Goal: Transaction & Acquisition: Book appointment/travel/reservation

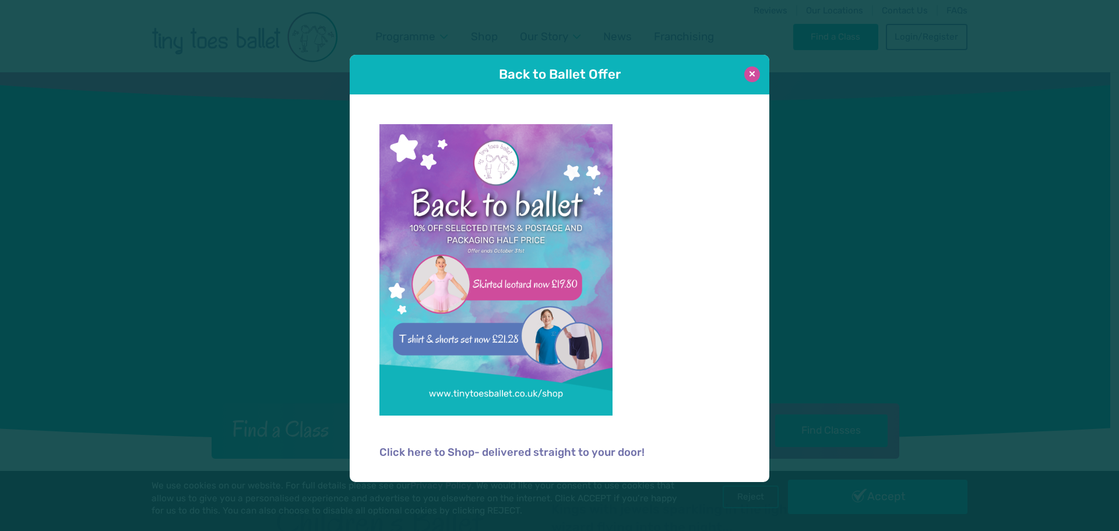
click at [755, 71] on button at bounding box center [752, 74] width 16 height 16
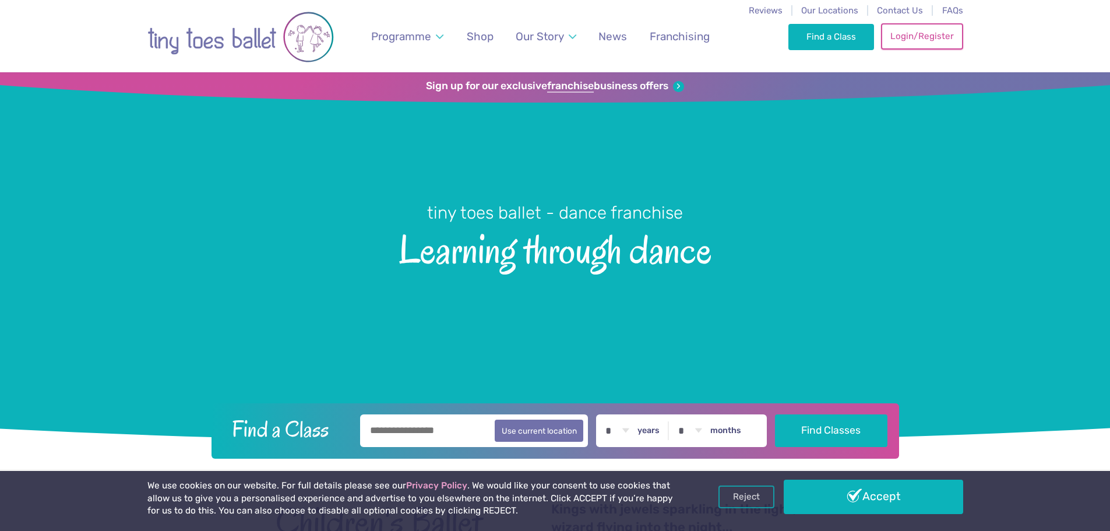
click at [893, 45] on link "Login/Register" at bounding box center [922, 36] width 82 height 26
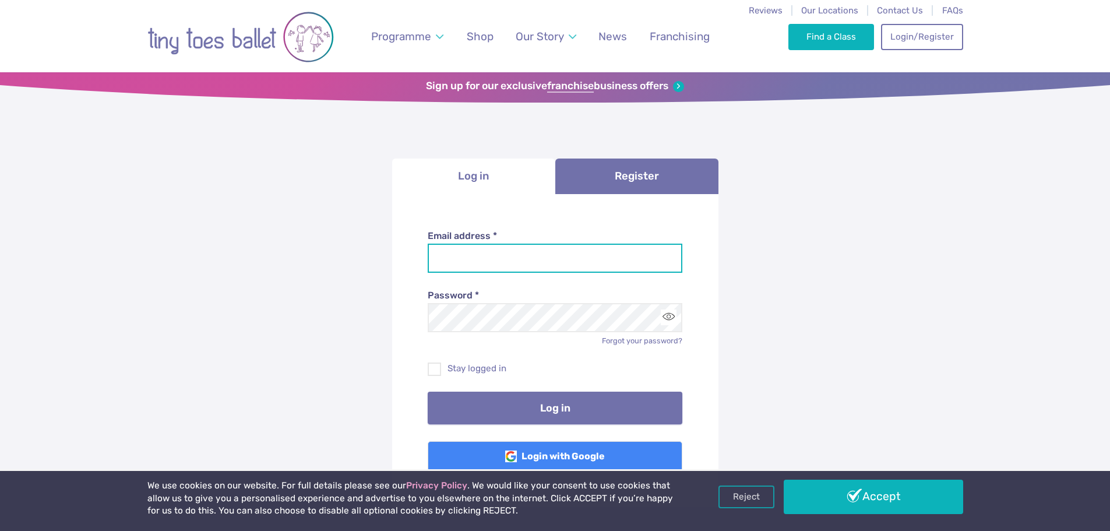
type input "**********"
click at [537, 405] on button "Log in" at bounding box center [555, 408] width 255 height 33
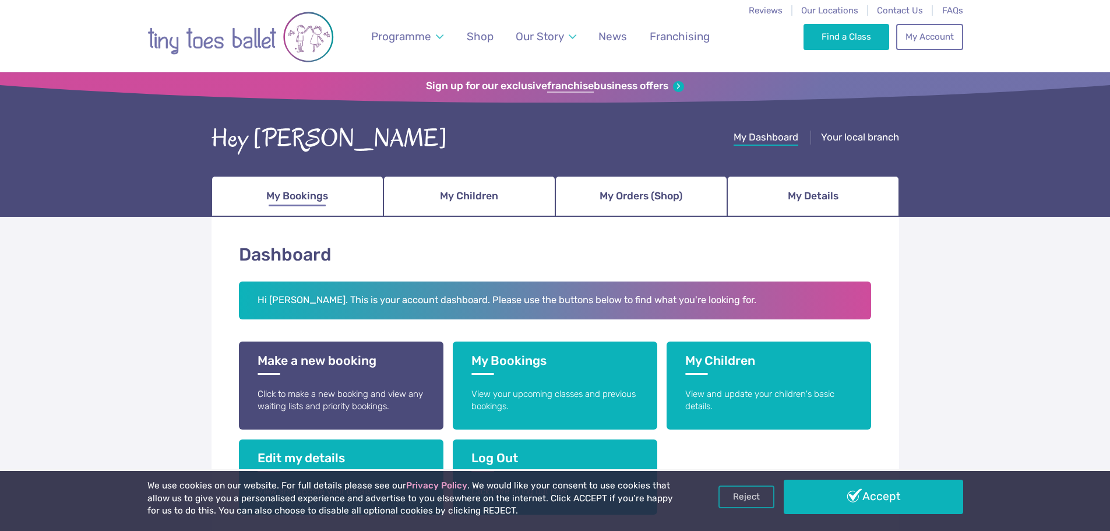
click at [315, 207] on link "My Bookings" at bounding box center [298, 196] width 172 height 41
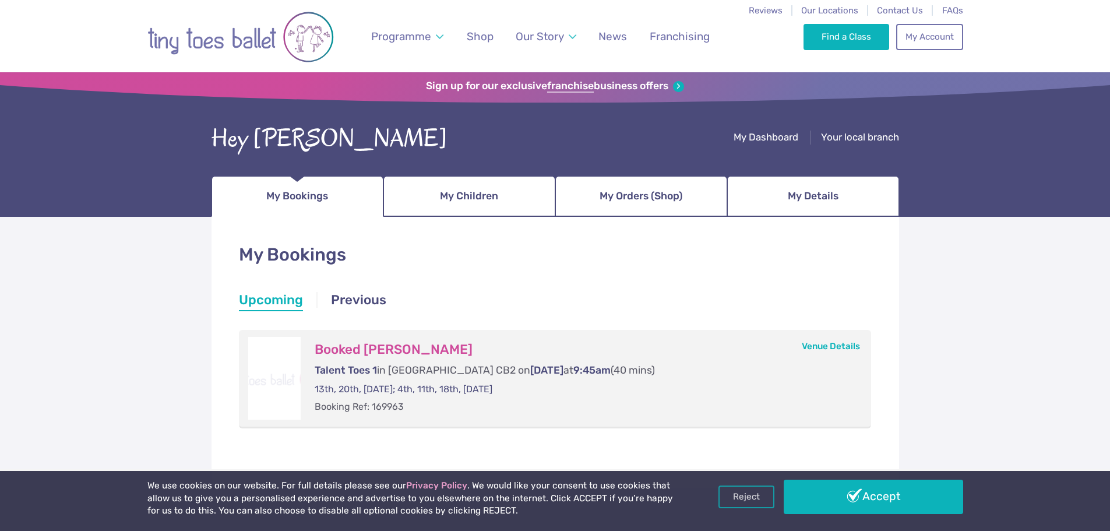
click at [590, 393] on p "13th, 20th, 27th September; 4th, 11th, 18th, 25th October 2025" at bounding box center [582, 389] width 534 height 13
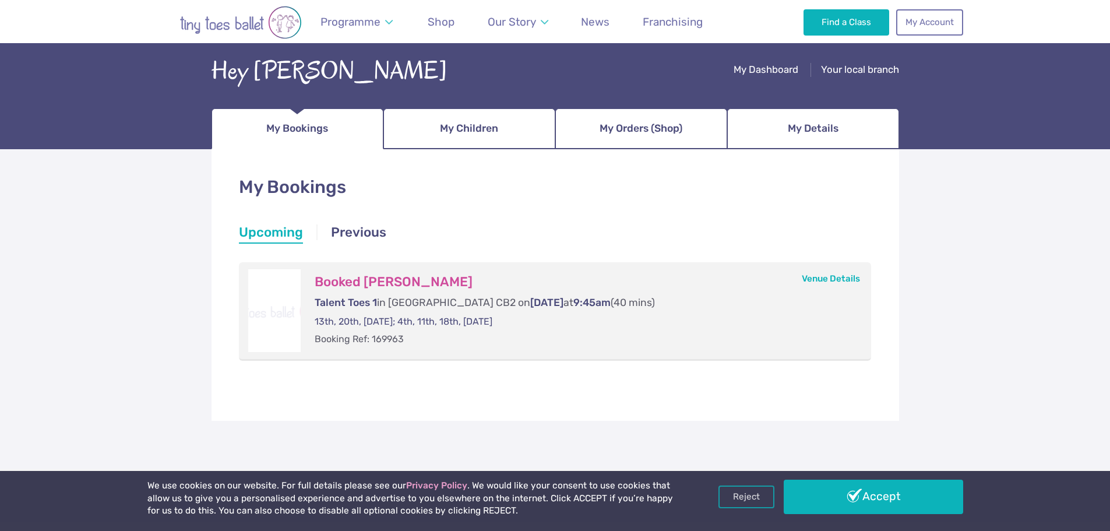
scroll to position [58, 0]
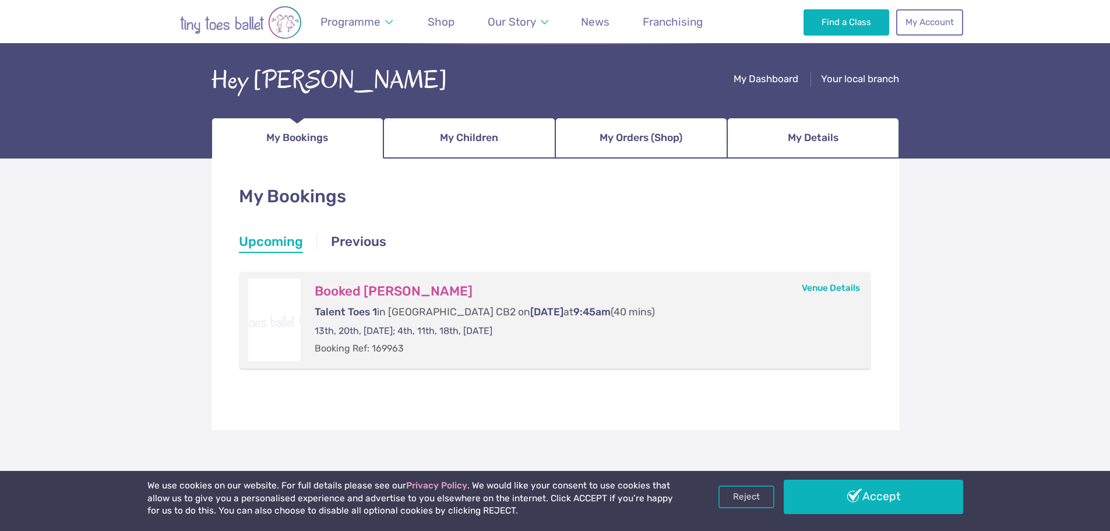
click at [354, 297] on h3 "Booked Elena Martlew" at bounding box center [582, 291] width 534 height 16
click at [358, 244] on link "Previous" at bounding box center [358, 243] width 55 height 21
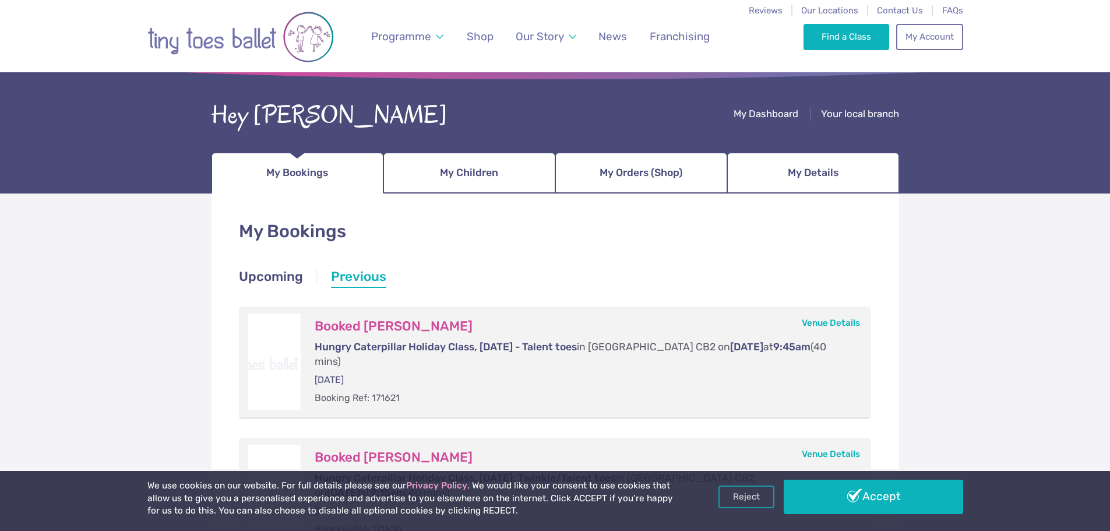
scroll to position [0, 0]
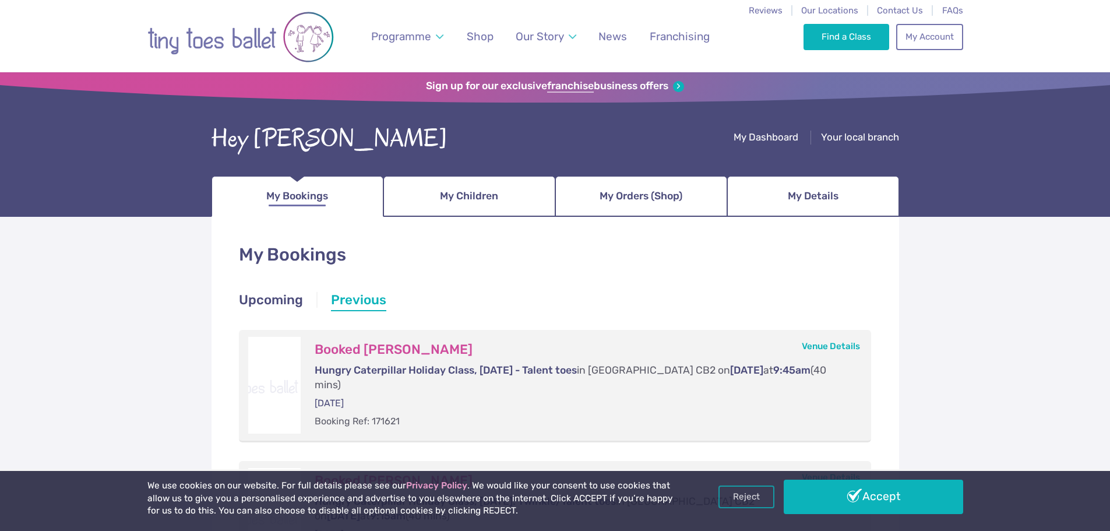
click at [330, 196] on link "My Bookings" at bounding box center [298, 196] width 172 height 41
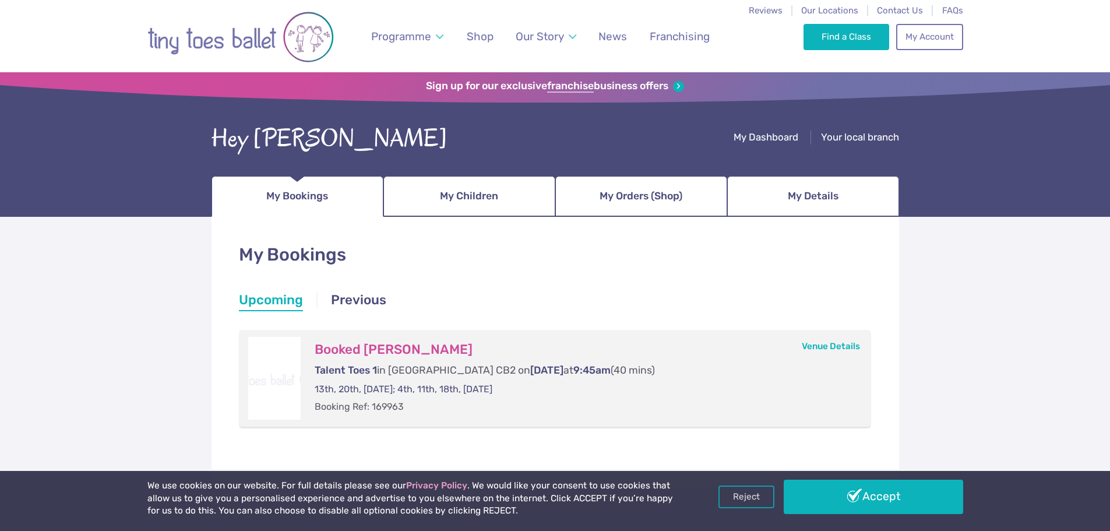
click at [382, 355] on h3 "Booked [PERSON_NAME]" at bounding box center [582, 349] width 534 height 16
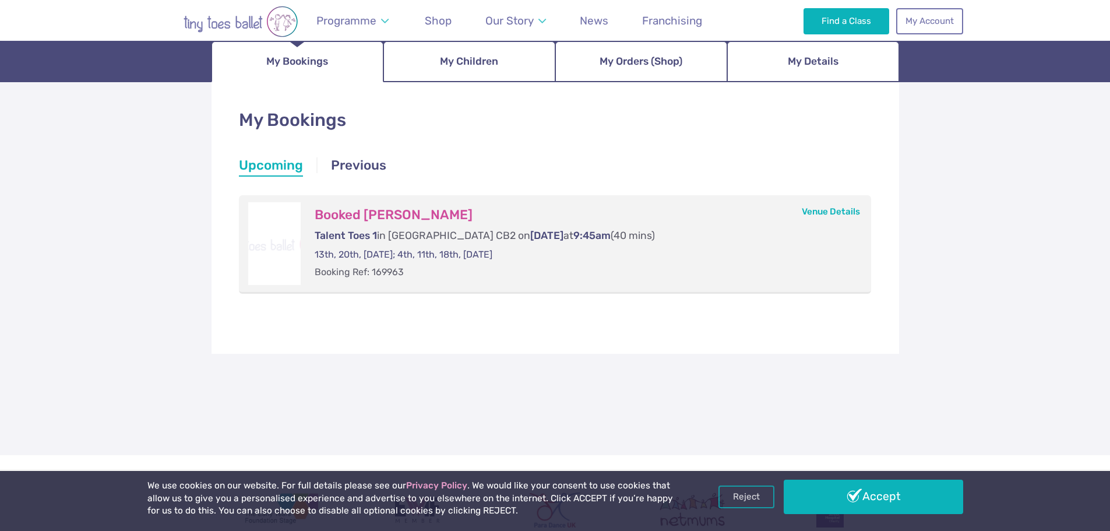
scroll to position [117, 0]
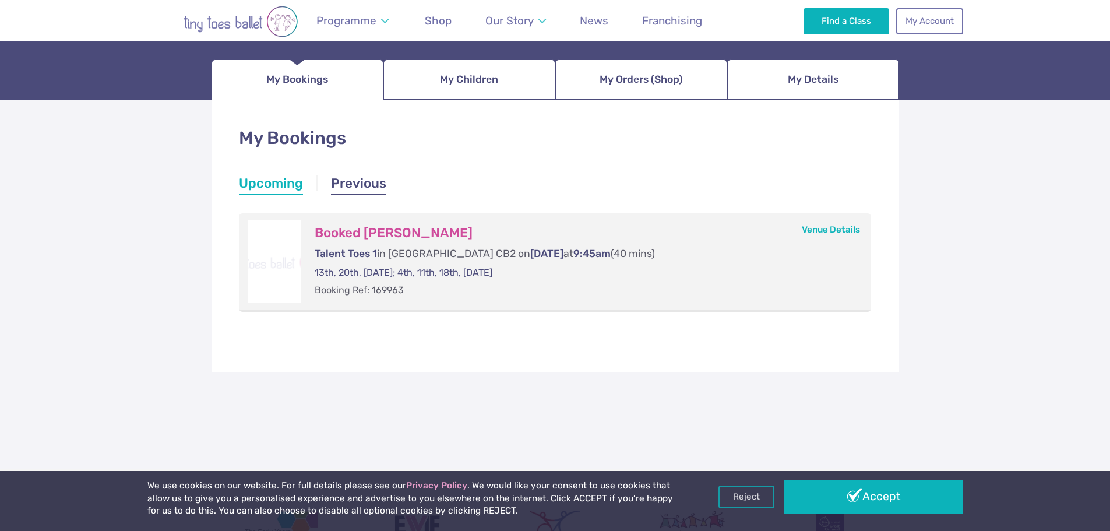
drag, startPoint x: 360, startPoint y: 188, endPoint x: 348, endPoint y: 187, distance: 11.7
click at [359, 187] on link "Previous" at bounding box center [358, 184] width 55 height 21
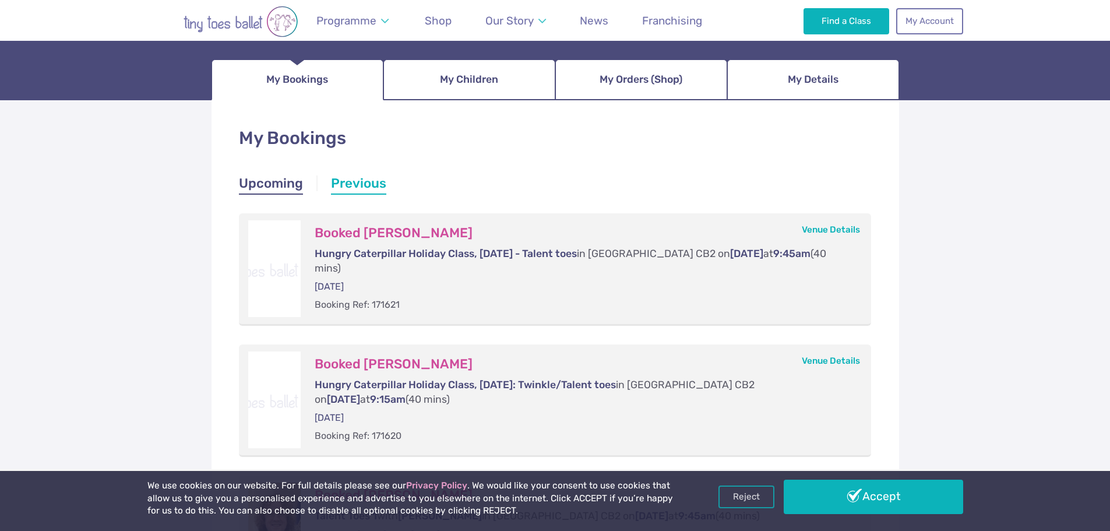
click at [288, 186] on link "Upcoming" at bounding box center [271, 184] width 64 height 21
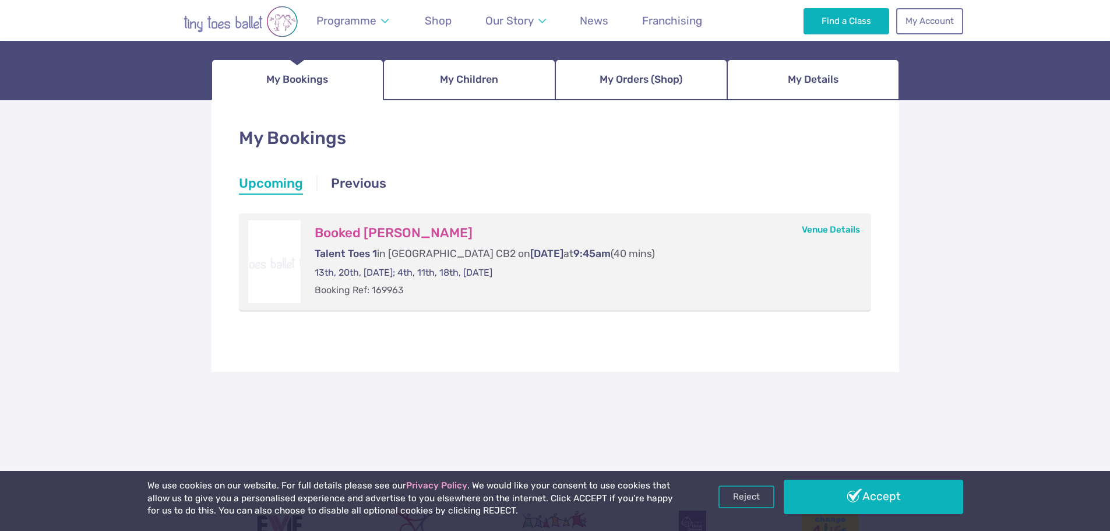
scroll to position [0, 0]
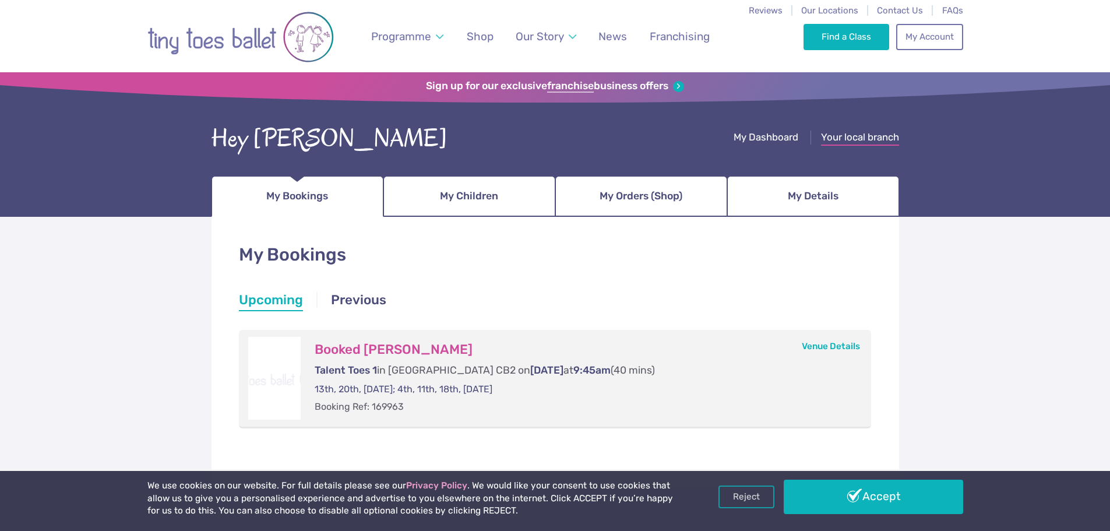
click at [867, 140] on span "Your local branch" at bounding box center [860, 137] width 78 height 12
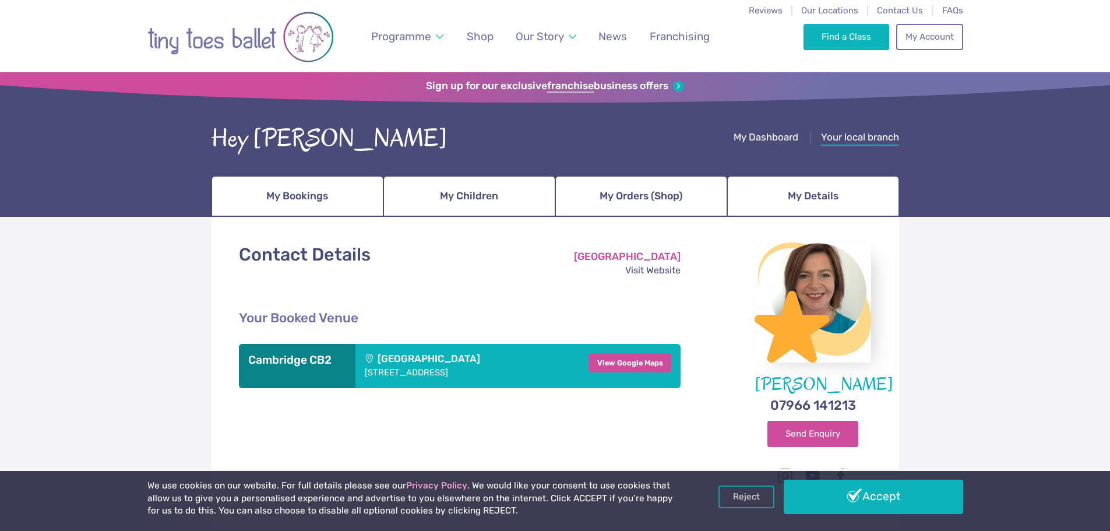
click at [531, 375] on address "[STREET_ADDRESS]" at bounding box center [448, 372] width 167 height 9
click at [311, 361] on h3 "Cambridge CB2" at bounding box center [297, 360] width 98 height 14
click at [642, 271] on link "Visit Website" at bounding box center [652, 270] width 55 height 11
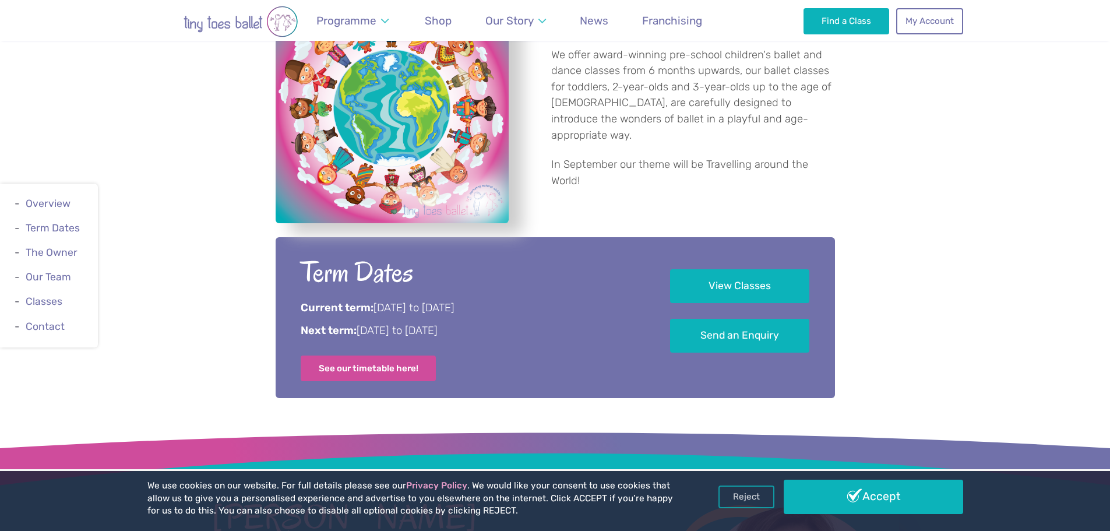
scroll to position [641, 0]
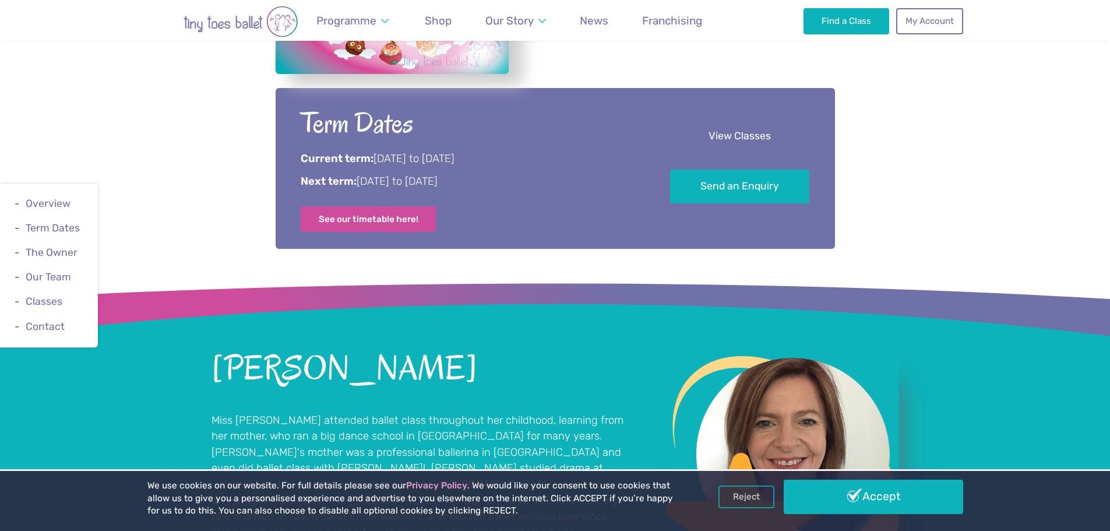
click at [776, 148] on link "View Classes" at bounding box center [739, 136] width 139 height 34
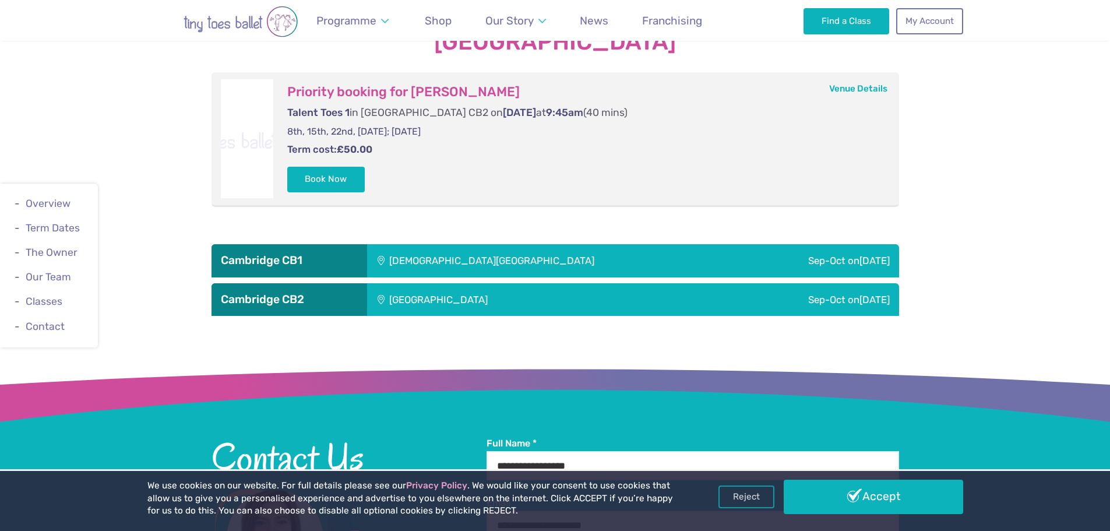
click at [459, 291] on div "[GEOGRAPHIC_DATA]" at bounding box center [517, 299] width 301 height 33
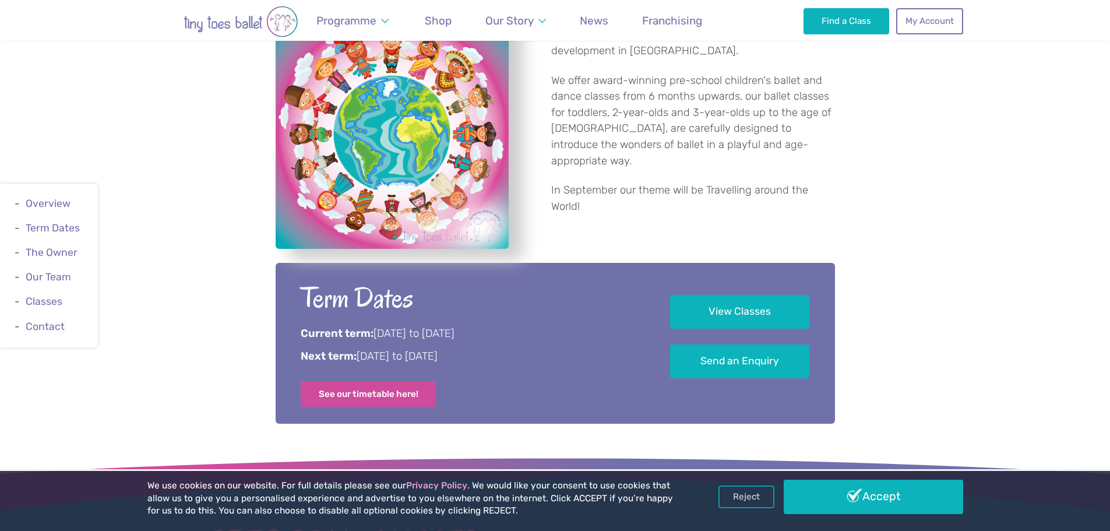
scroll to position [117, 0]
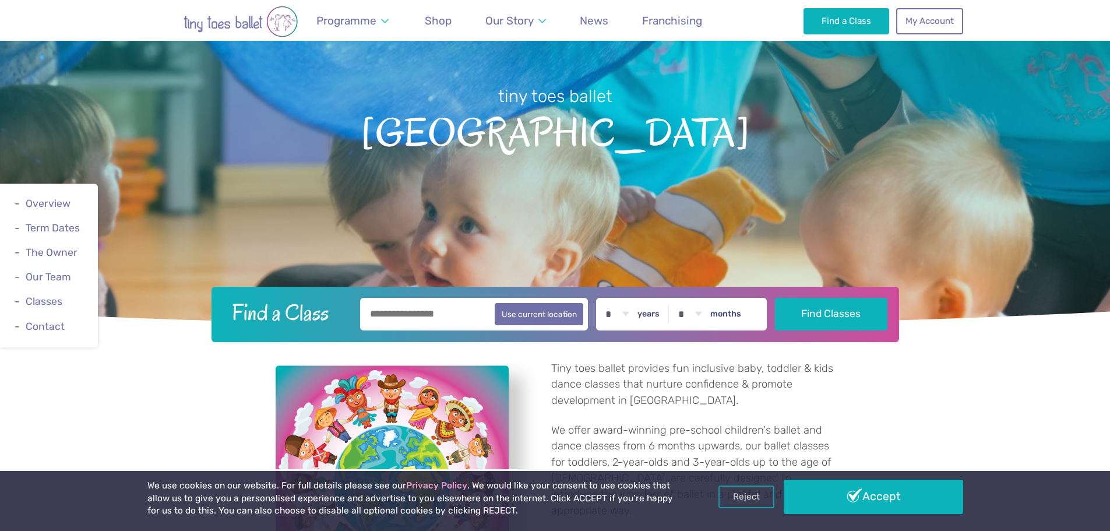
click at [477, 312] on input "text" at bounding box center [474, 314] width 228 height 33
click at [568, 315] on button "Use current location" at bounding box center [539, 313] width 89 height 22
type input "**********"
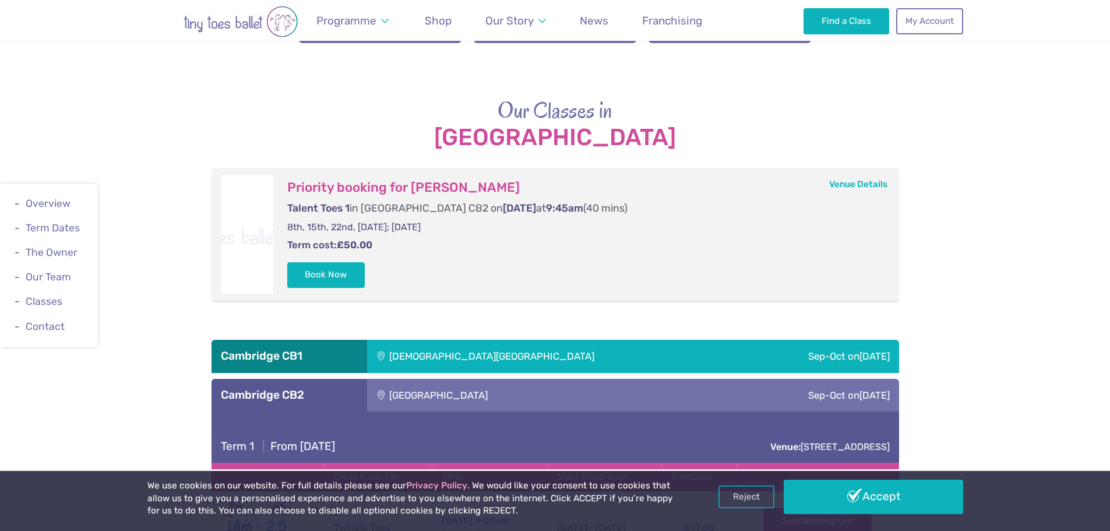
scroll to position [1865, 0]
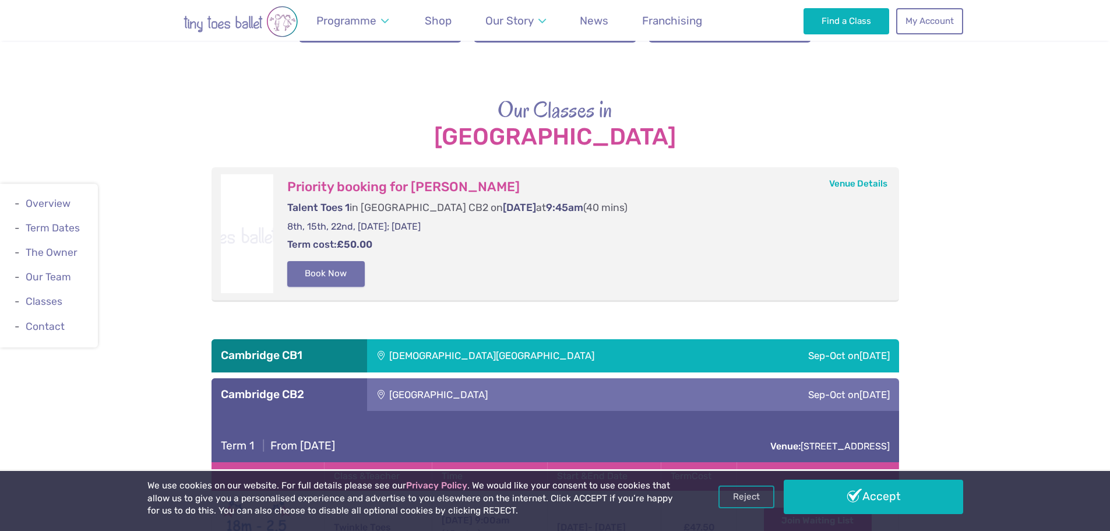
click at [354, 281] on button "Book Now" at bounding box center [326, 274] width 78 height 26
click at [1091, 269] on img at bounding box center [1083, 258] width 21 height 21
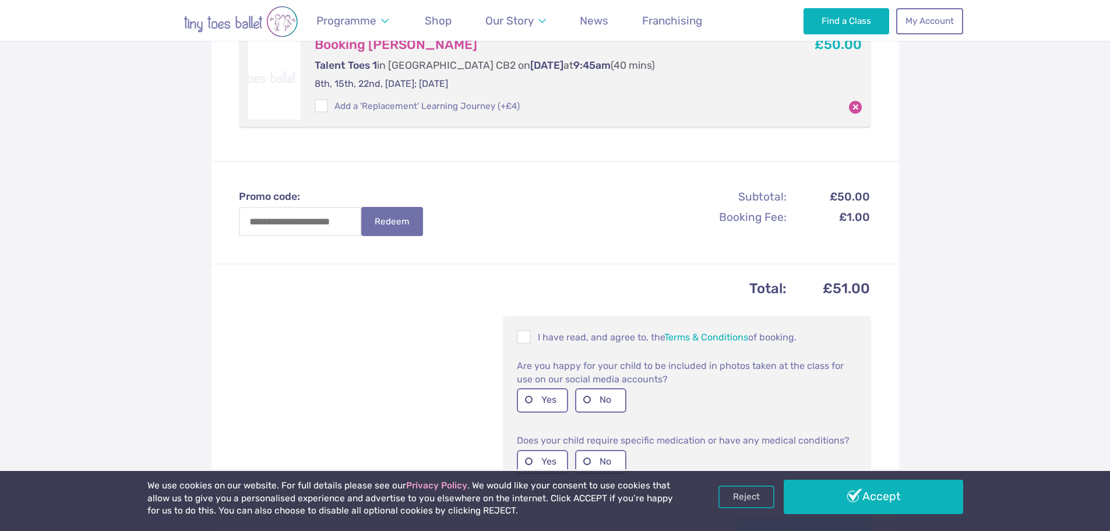
scroll to position [291, 0]
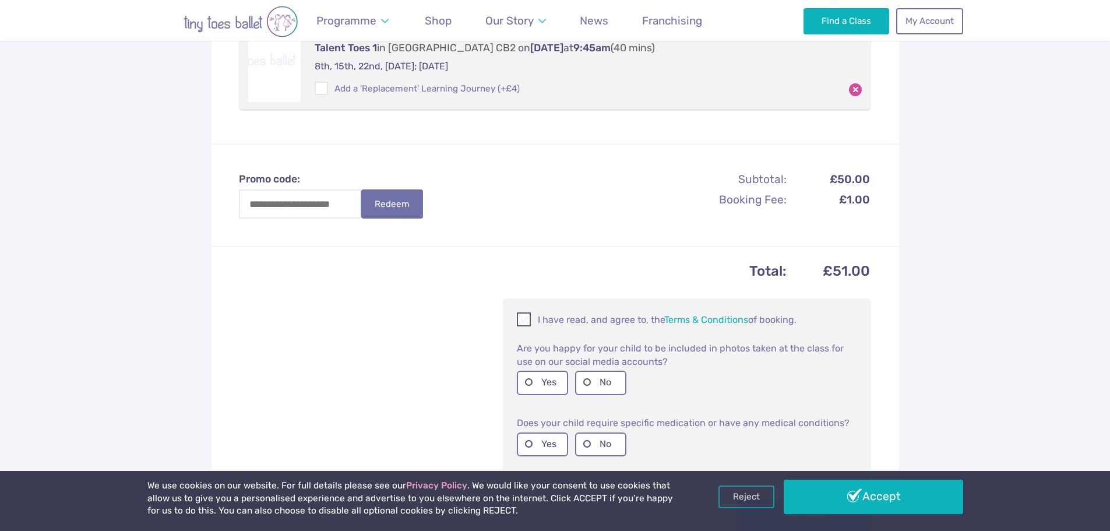
click at [524, 326] on span at bounding box center [524, 321] width 13 height 11
click at [589, 389] on label "No" at bounding box center [600, 383] width 51 height 24
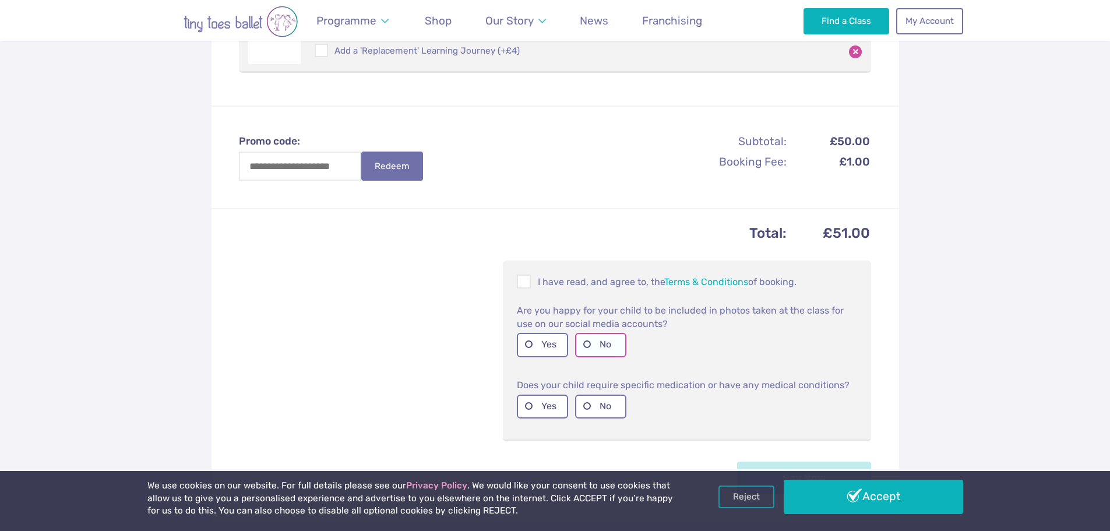
scroll to position [350, 0]
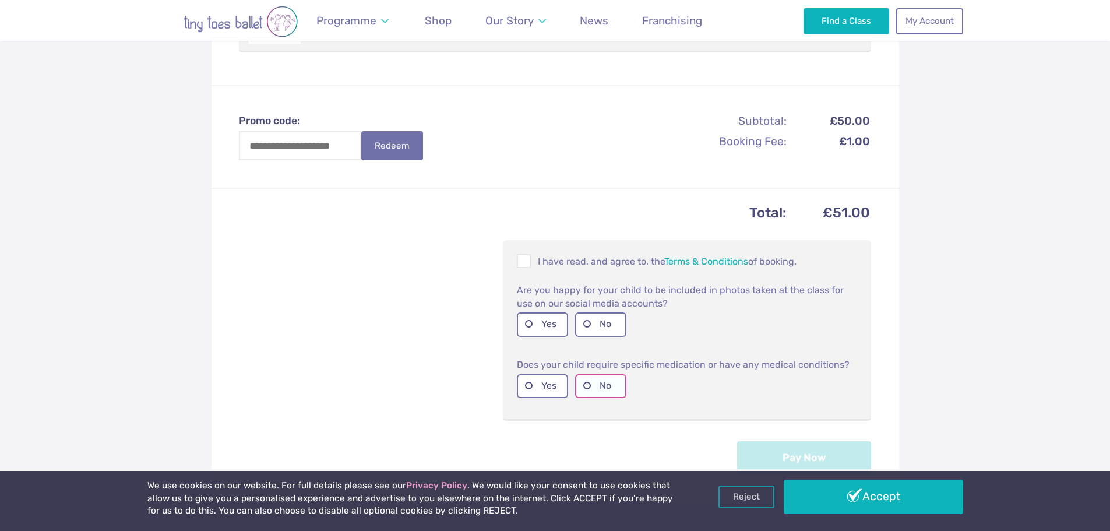
click at [589, 385] on label "No" at bounding box center [600, 386] width 51 height 24
click at [541, 327] on label "Yes" at bounding box center [542, 324] width 51 height 24
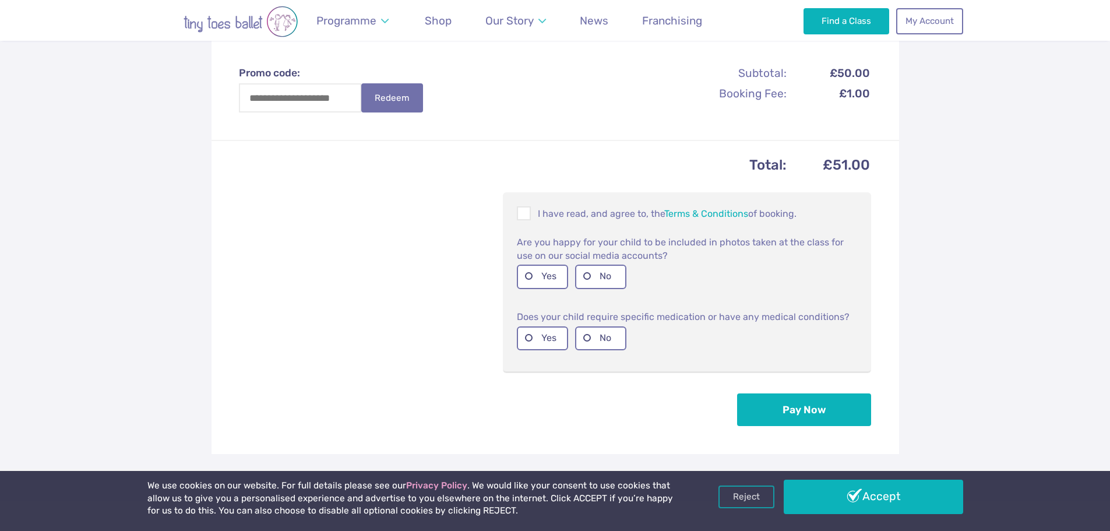
scroll to position [466, 0]
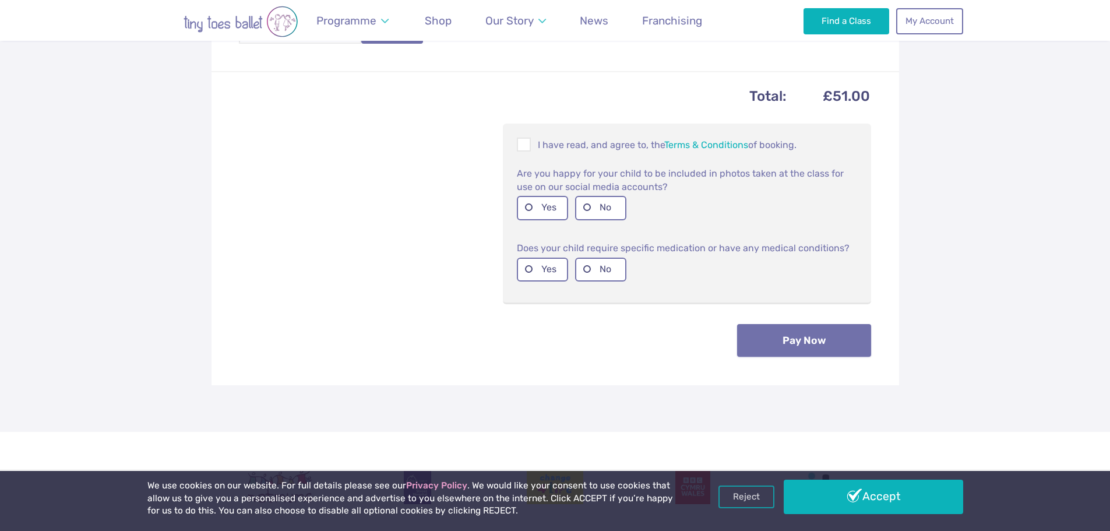
click at [818, 344] on button "Pay Now" at bounding box center [804, 340] width 134 height 33
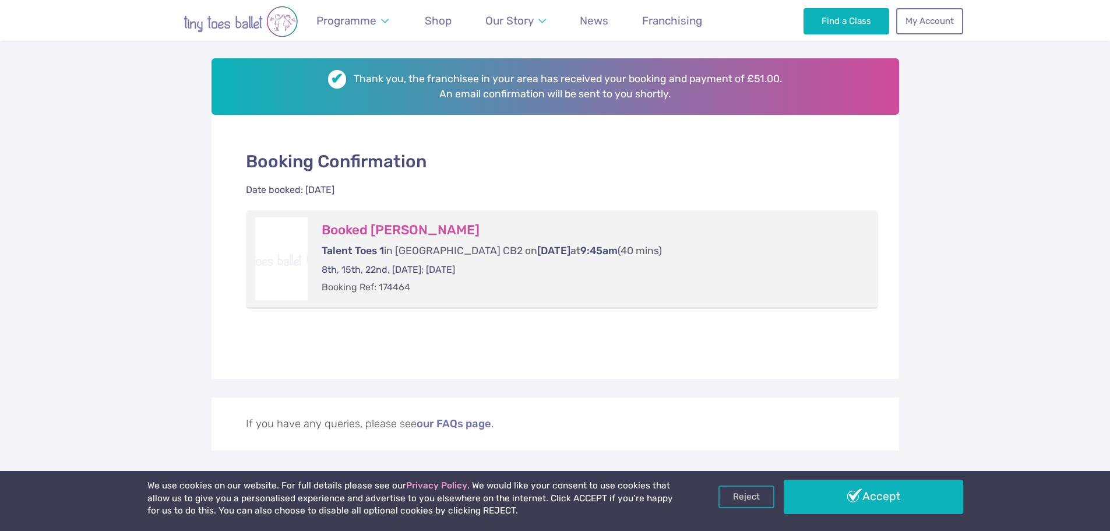
scroll to position [175, 0]
drag, startPoint x: 557, startPoint y: 267, endPoint x: 315, endPoint y: 268, distance: 241.8
click at [315, 268] on div "Booked Elena Martlew Talent Toes 1 in Cambridge CB2 on Saturday at 9:45am (40 m…" at bounding box center [589, 258] width 562 height 82
copy p "8th, 15th, 22nd, [DATE]; [DATE]"
